Goal: Information Seeking & Learning: Learn about a topic

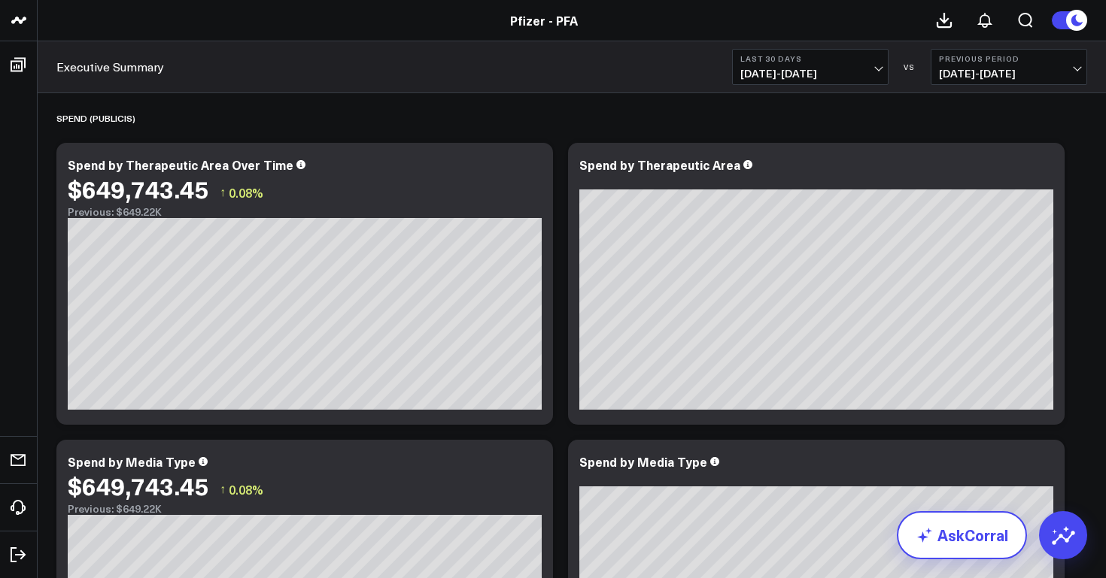
click at [956, 534] on link "AskCorral" at bounding box center [962, 535] width 130 height 48
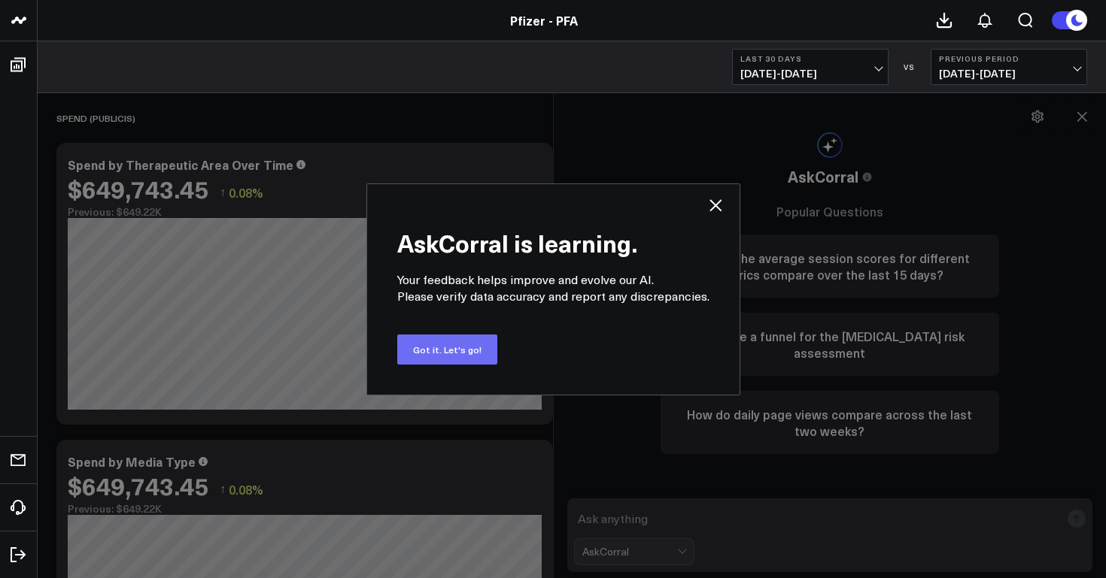
click at [484, 348] on button "Got it. Let's go!" at bounding box center [447, 350] width 100 height 30
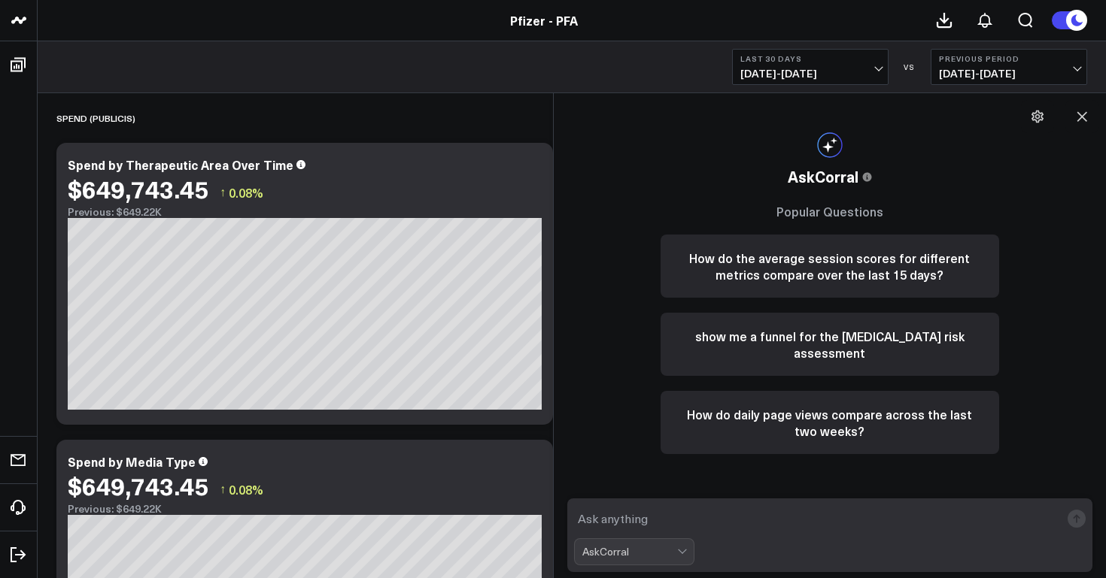
click at [703, 517] on textarea at bounding box center [817, 518] width 487 height 27
type textarea "what are the sources of the data for this dashboard"
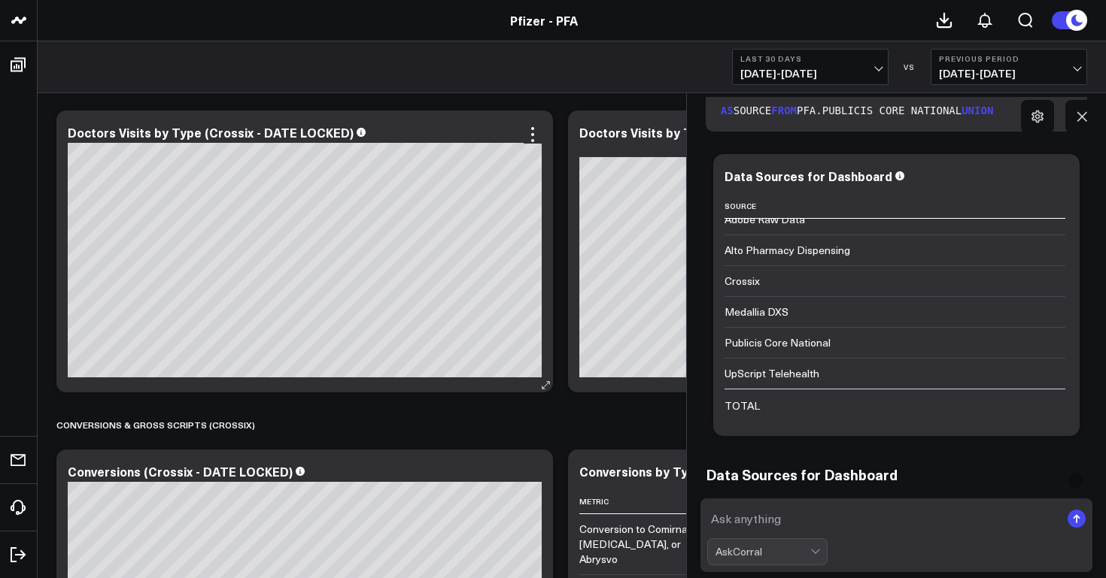
scroll to position [626, 0]
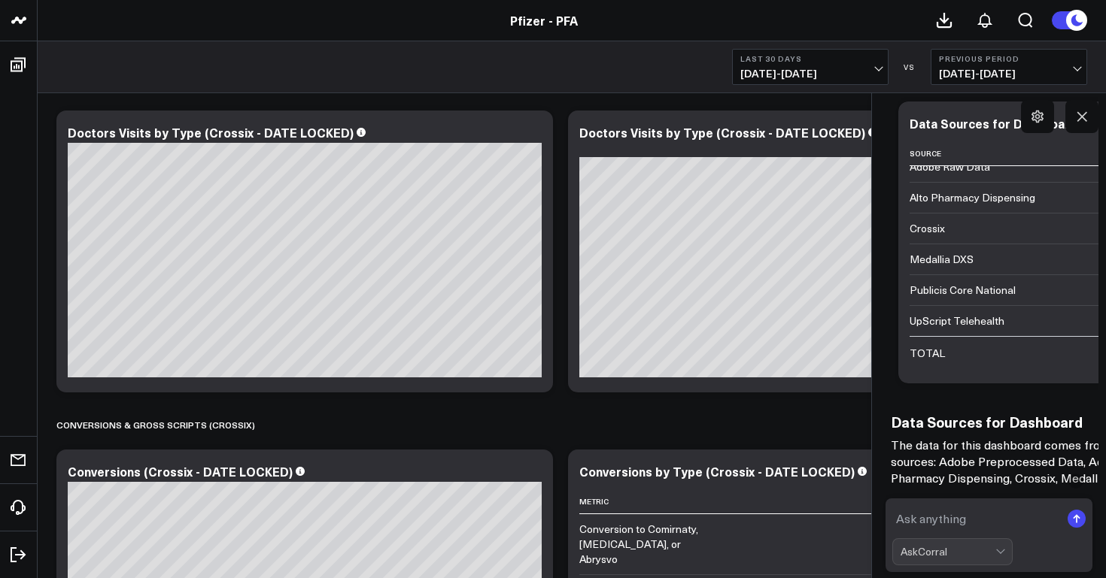
scroll to position [675, 0]
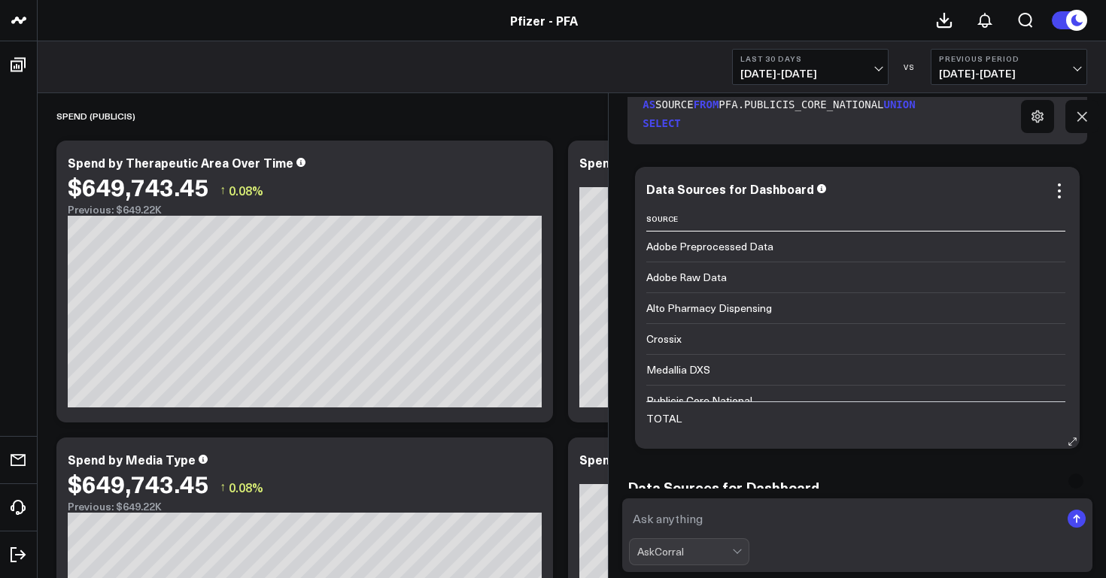
scroll to position [554, 0]
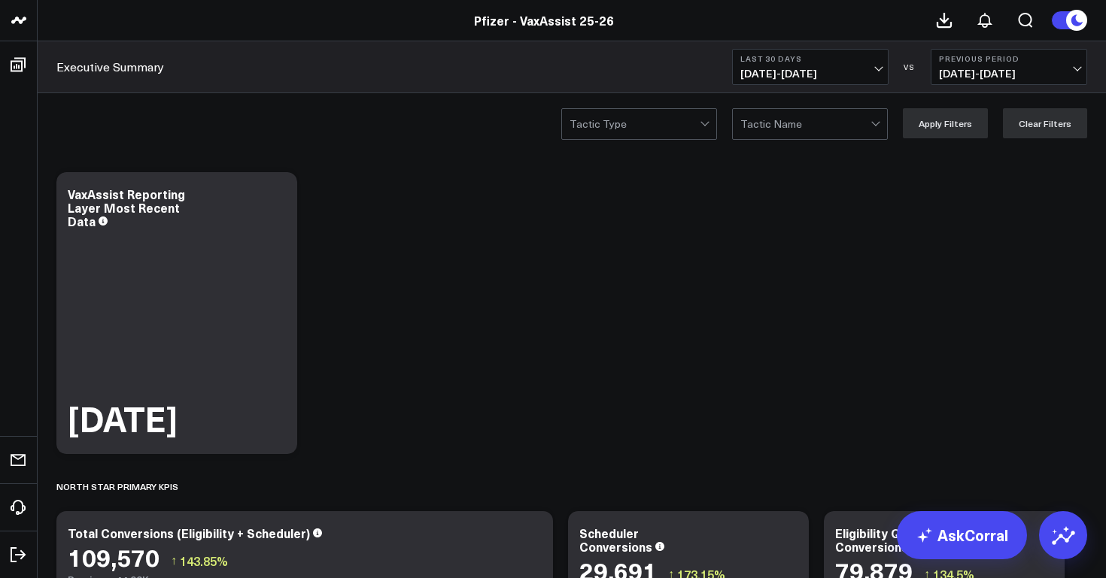
click at [639, 32] on header "Pfizer - PFA Pfizer - VaxAssist 25-26 Pfizer - VaxAssist 25-26" at bounding box center [553, 20] width 1106 height 41
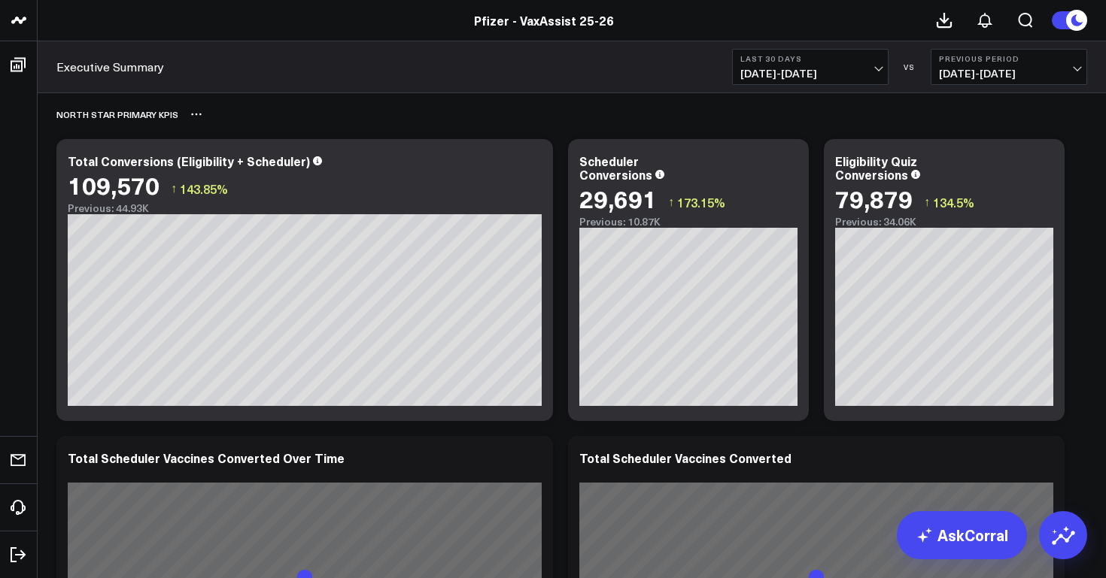
scroll to position [371, 0]
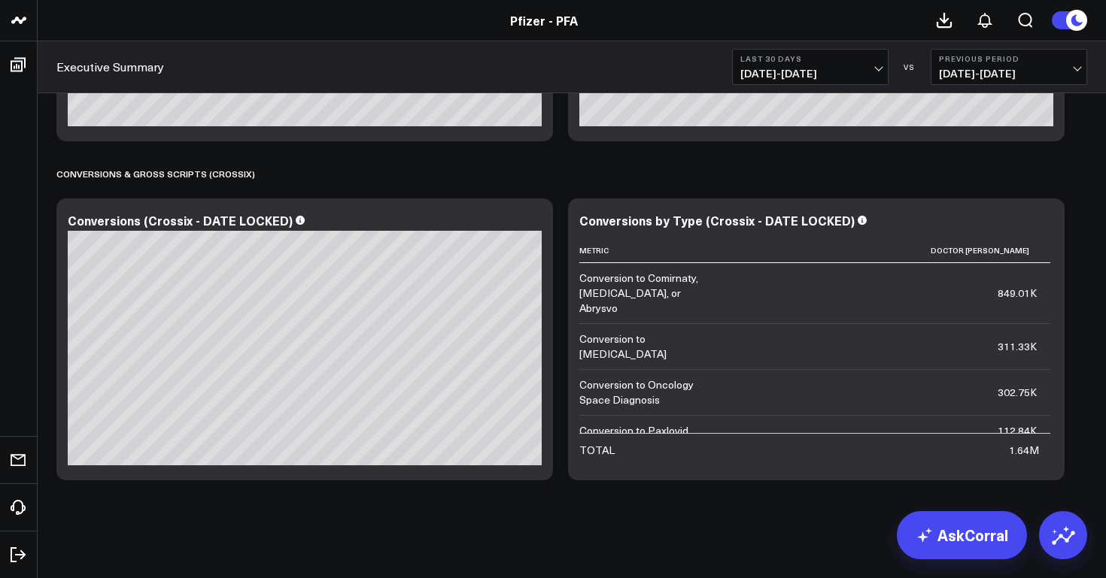
scroll to position [3716, 0]
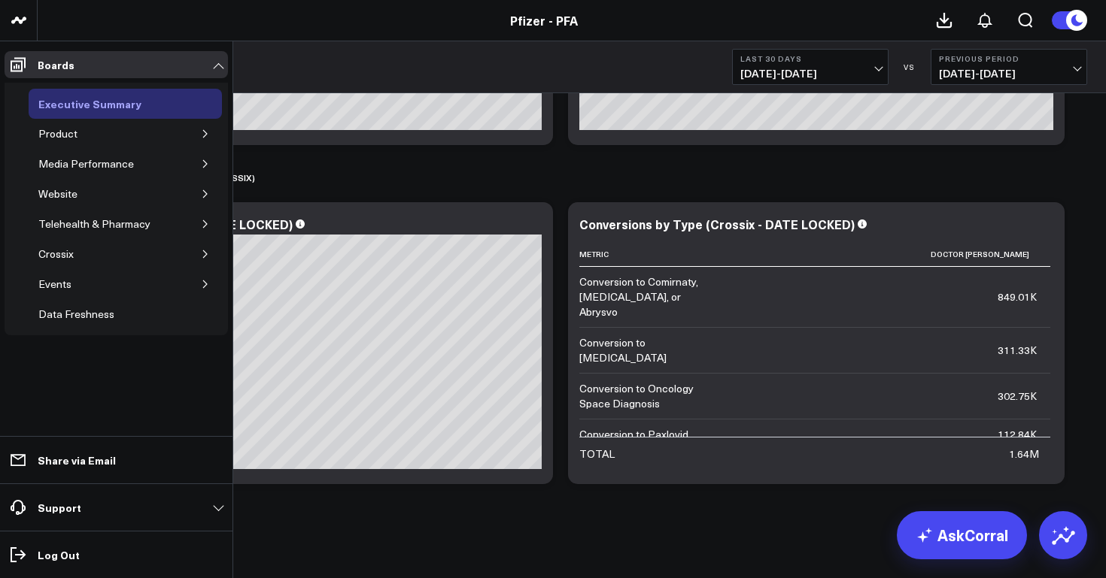
click at [92, 111] on div "Executive Summary" at bounding box center [90, 104] width 111 height 18
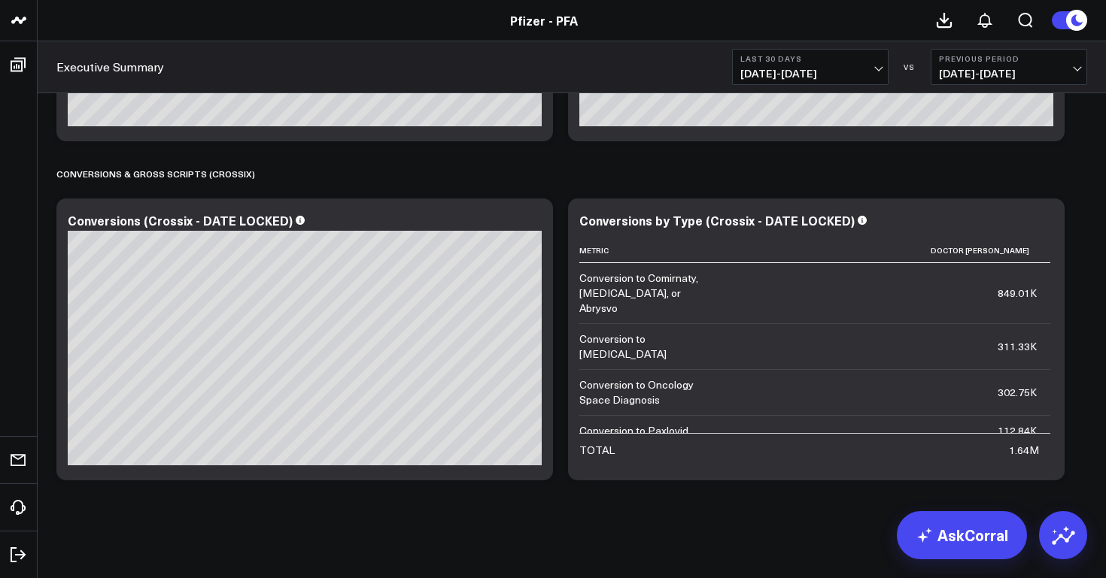
scroll to position [3434, 0]
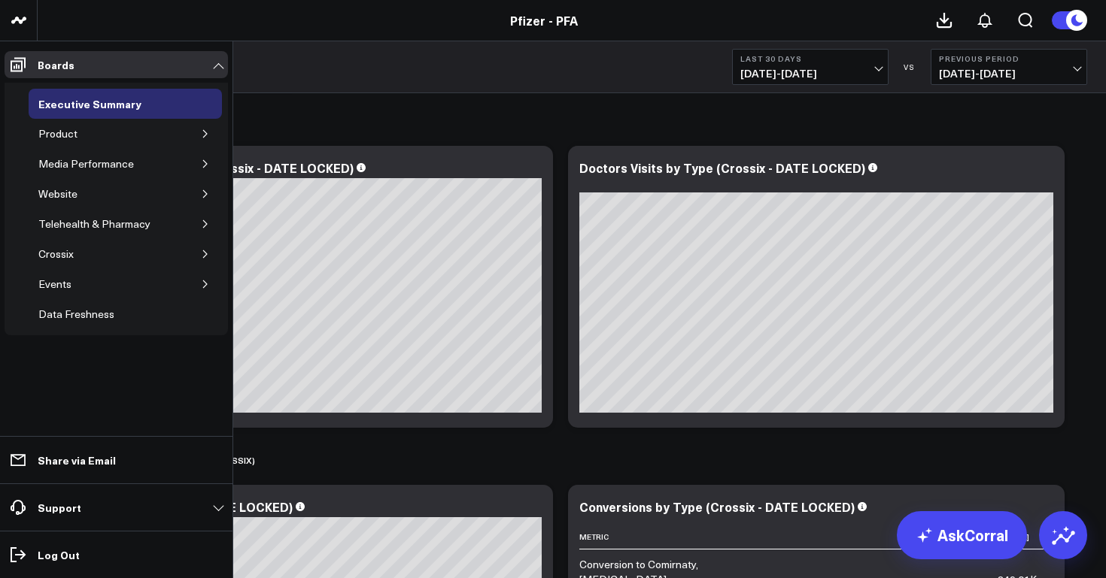
click at [209, 131] on icon "button" at bounding box center [205, 133] width 9 height 9
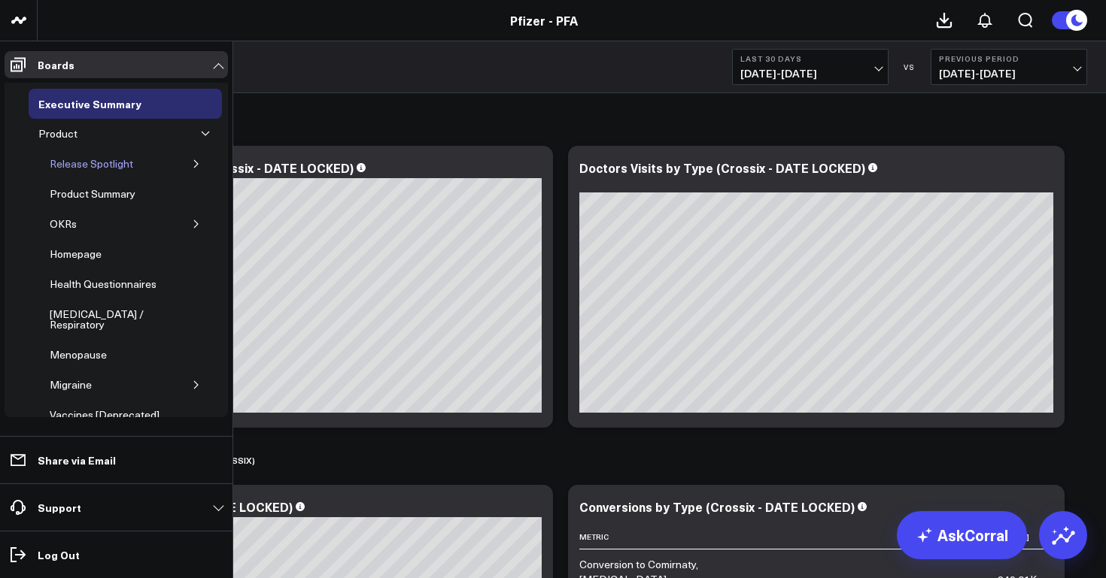
click at [114, 165] on div "Release Spotlight" at bounding box center [91, 164] width 91 height 18
click at [192, 159] on icon "button" at bounding box center [196, 163] width 9 height 9
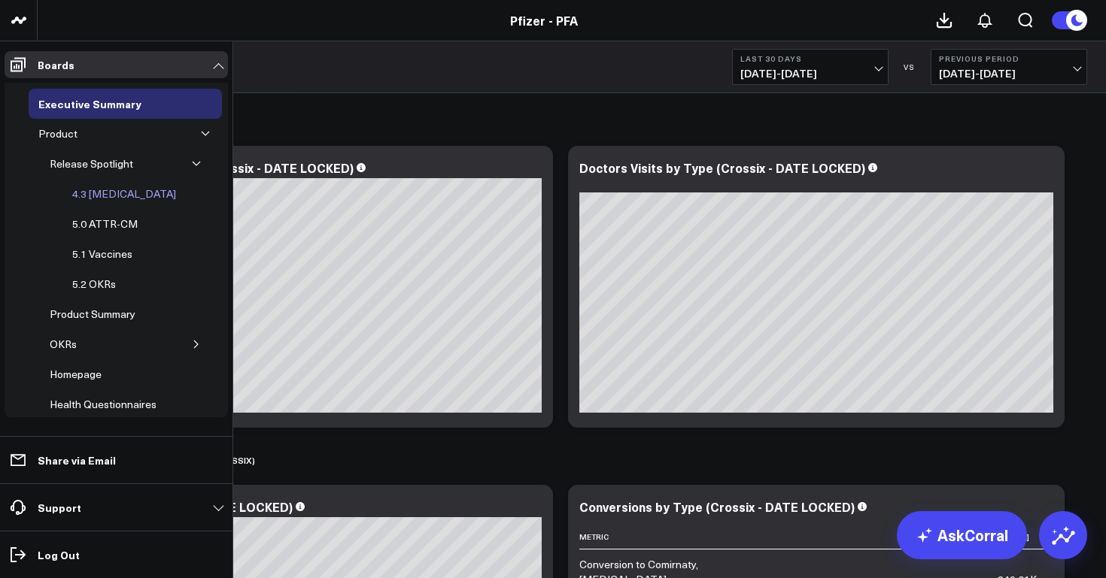
click at [122, 191] on div "4.3 [MEDICAL_DATA]" at bounding box center [123, 194] width 111 height 18
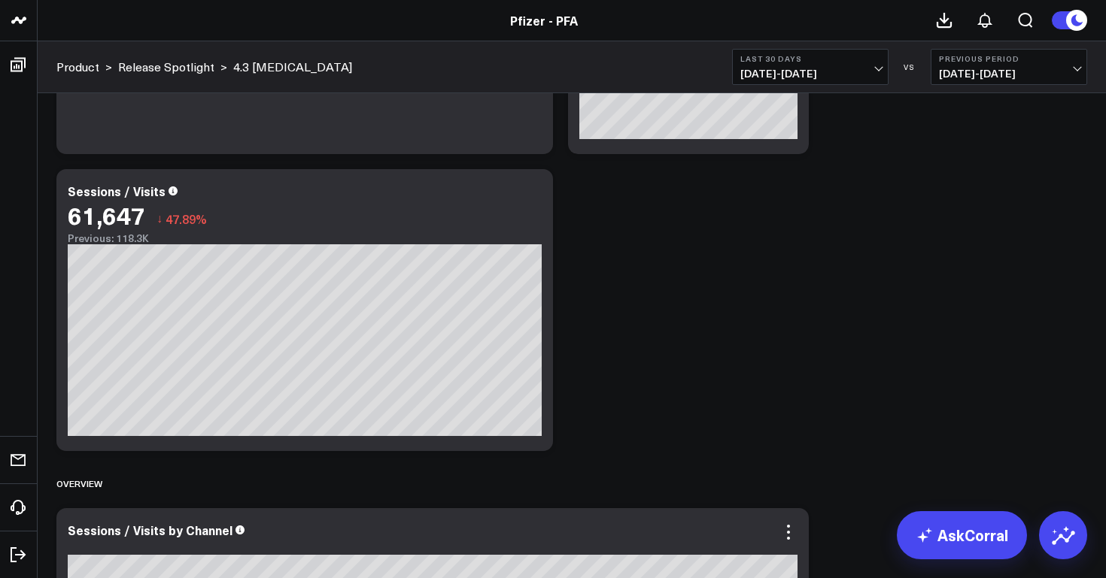
scroll to position [284, 0]
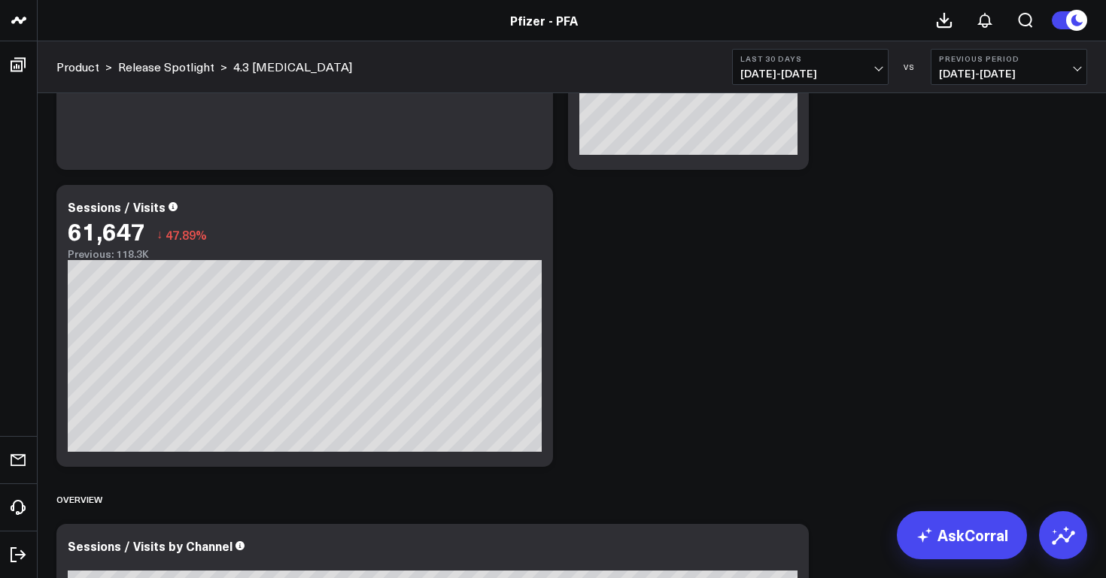
click at [876, 69] on span "[DATE] - [DATE]" at bounding box center [810, 74] width 140 height 12
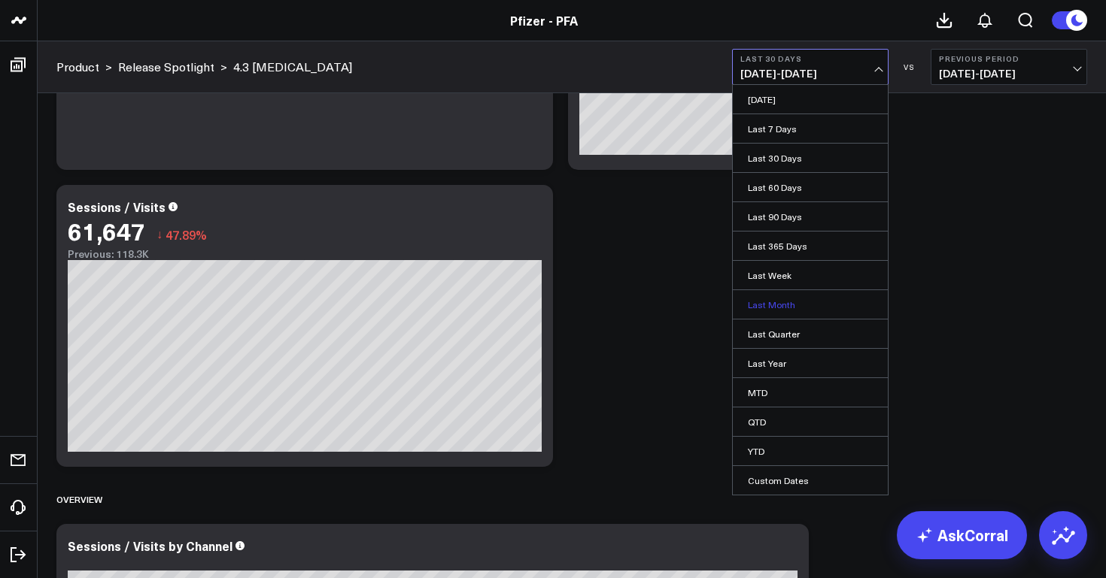
click at [784, 300] on link "Last Month" at bounding box center [810, 304] width 155 height 29
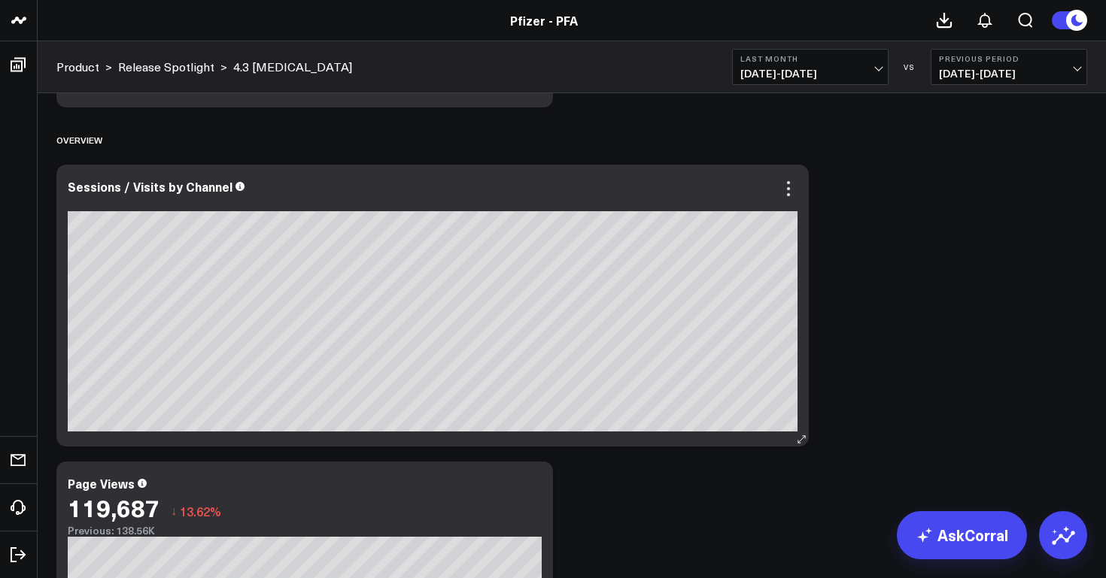
scroll to position [665, 0]
